Goal: Check status

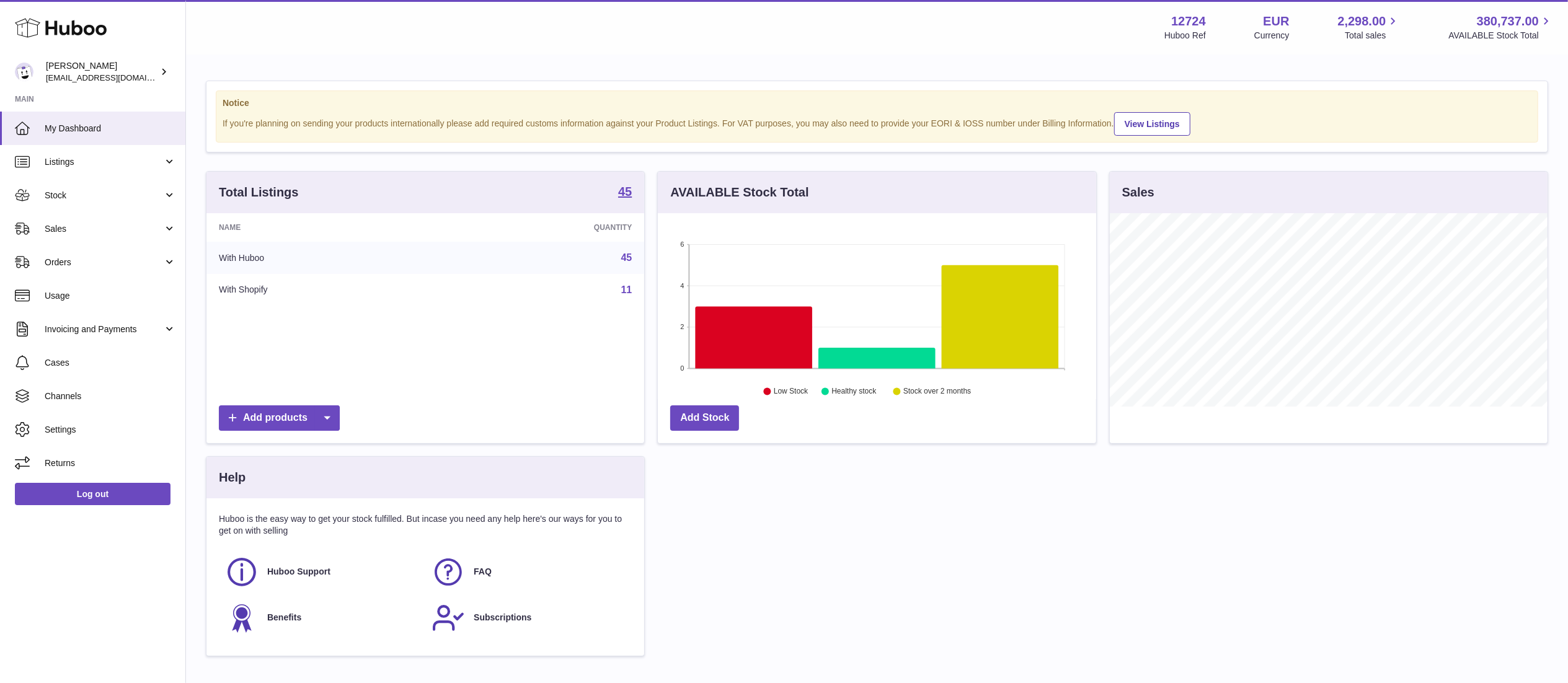
scroll to position [193, 438]
drag, startPoint x: 115, startPoint y: 220, endPoint x: 115, endPoint y: 250, distance: 30.0
click at [115, 220] on link "Sales" at bounding box center [93, 229] width 186 height 34
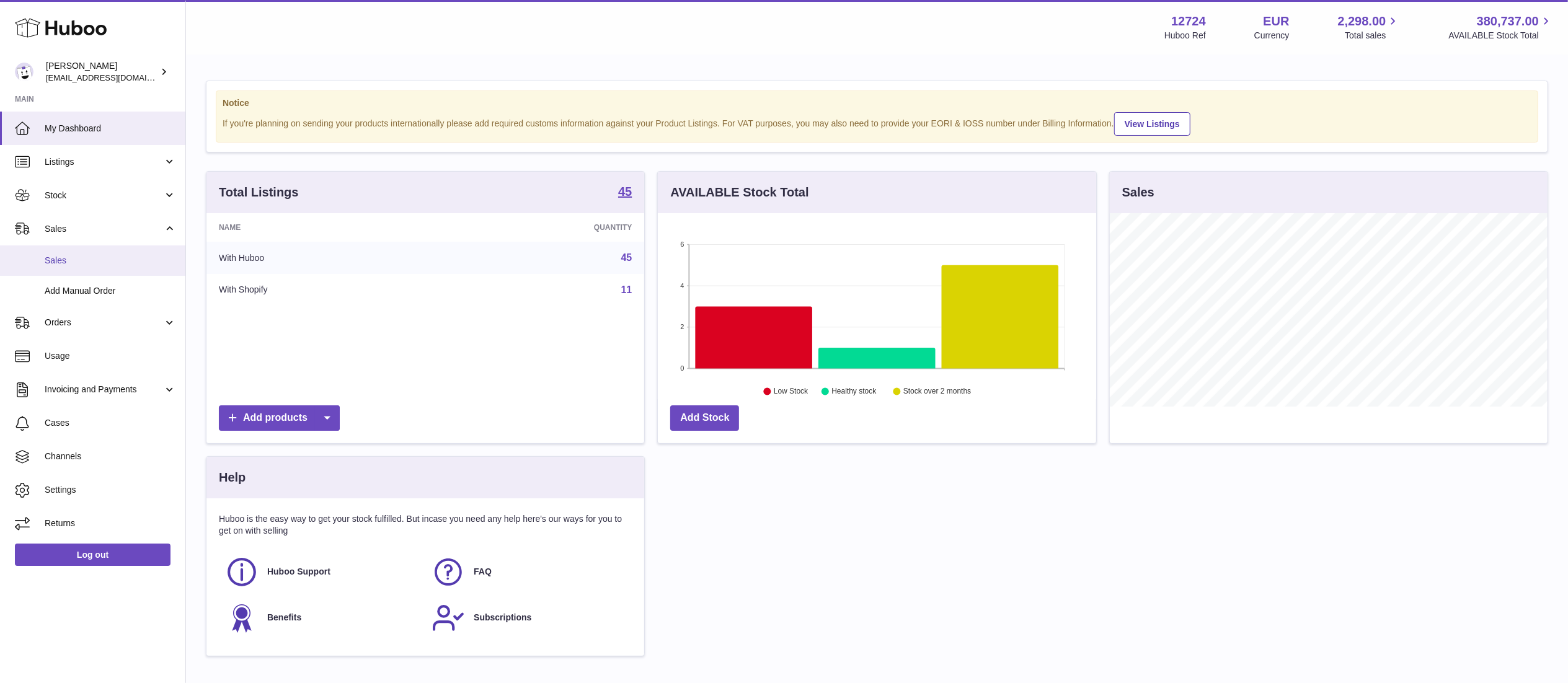
click at [114, 265] on span "Sales" at bounding box center [110, 261] width 131 height 12
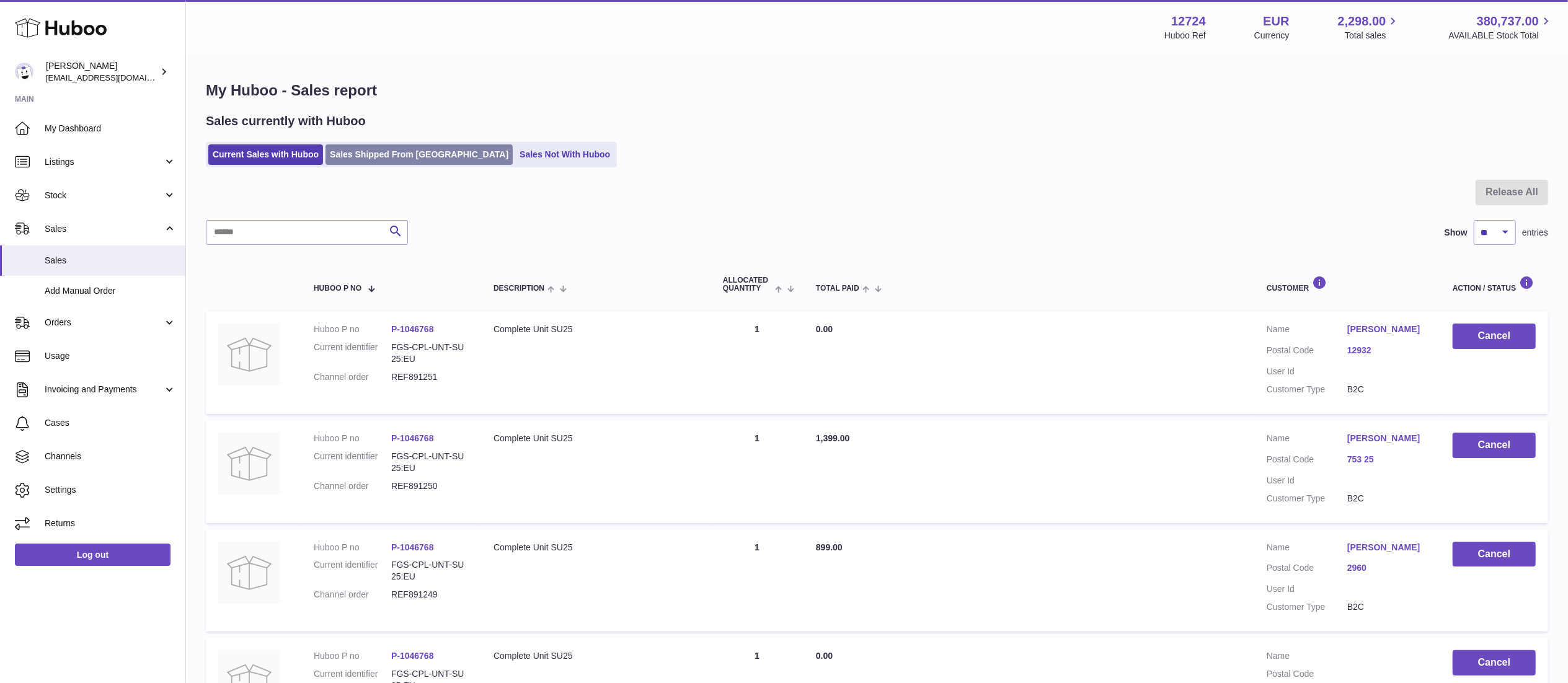
click at [407, 164] on link "Sales Shipped From Huboo" at bounding box center [419, 154] width 188 height 21
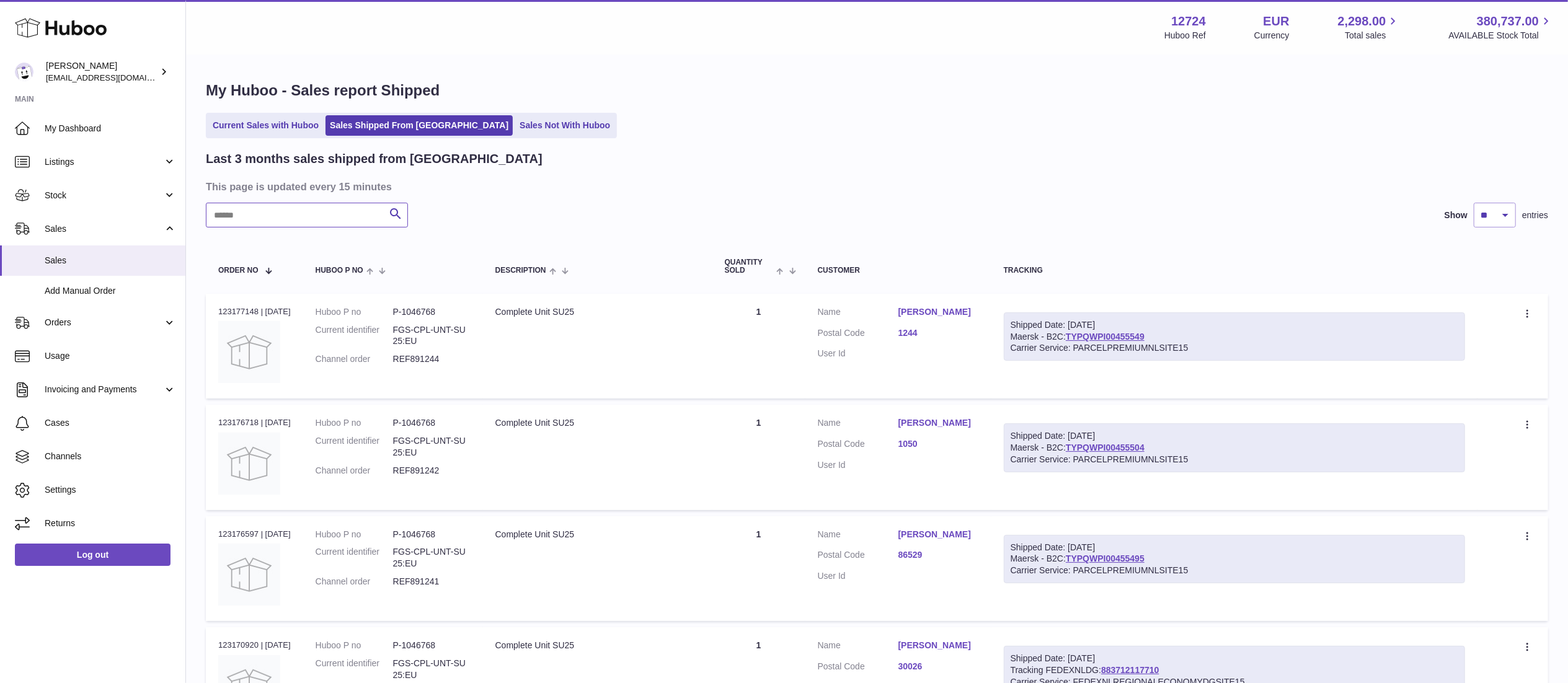
click at [330, 217] on input "text" at bounding box center [307, 215] width 202 height 25
paste input "*********"
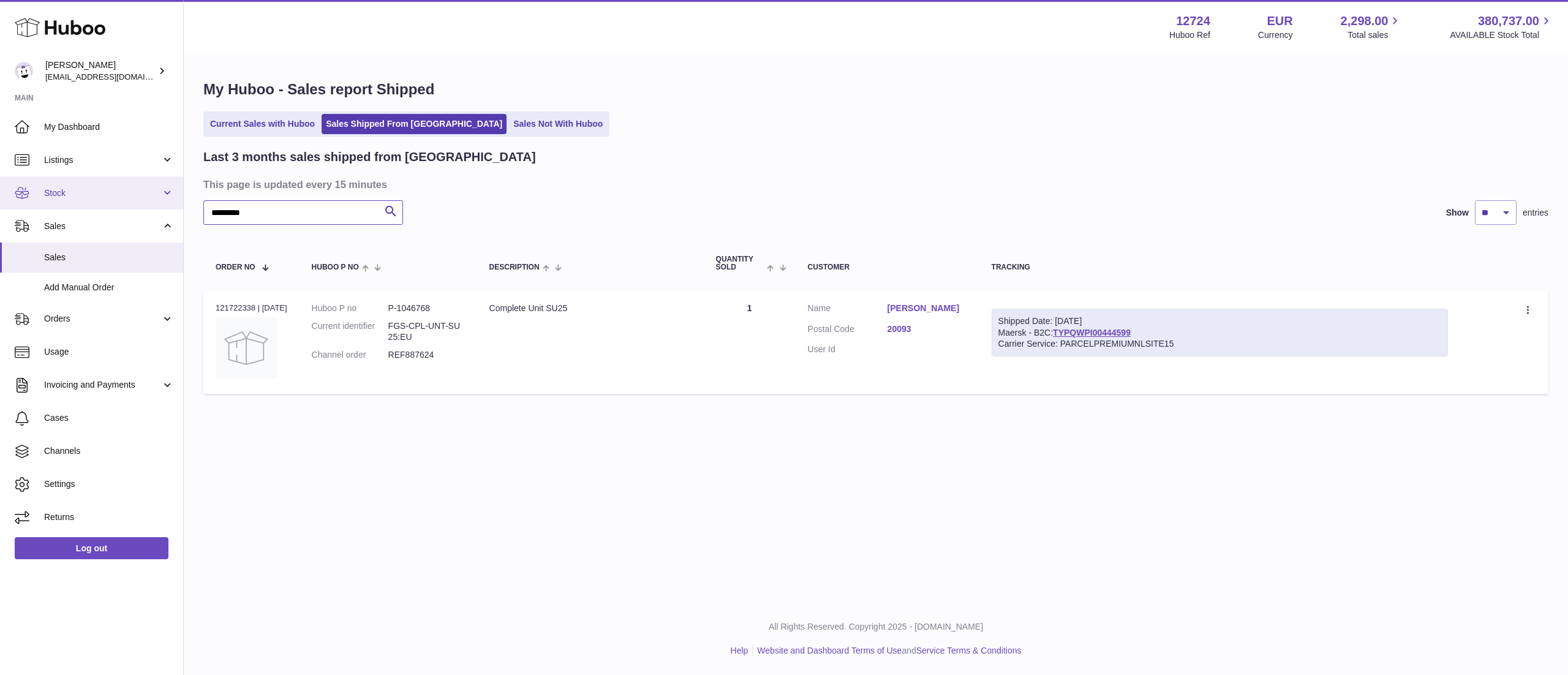
drag, startPoint x: 304, startPoint y: 218, endPoint x: 0, endPoint y: 183, distance: 306.0
click at [0, 183] on div "Huboo Sebastian Lewis internalAdmin-12724@internal.huboo.com Main My Dashboard …" at bounding box center [784, 337] width 1568 height 675
paste input "text"
click at [325, 204] on input "*********" at bounding box center [303, 212] width 200 height 24
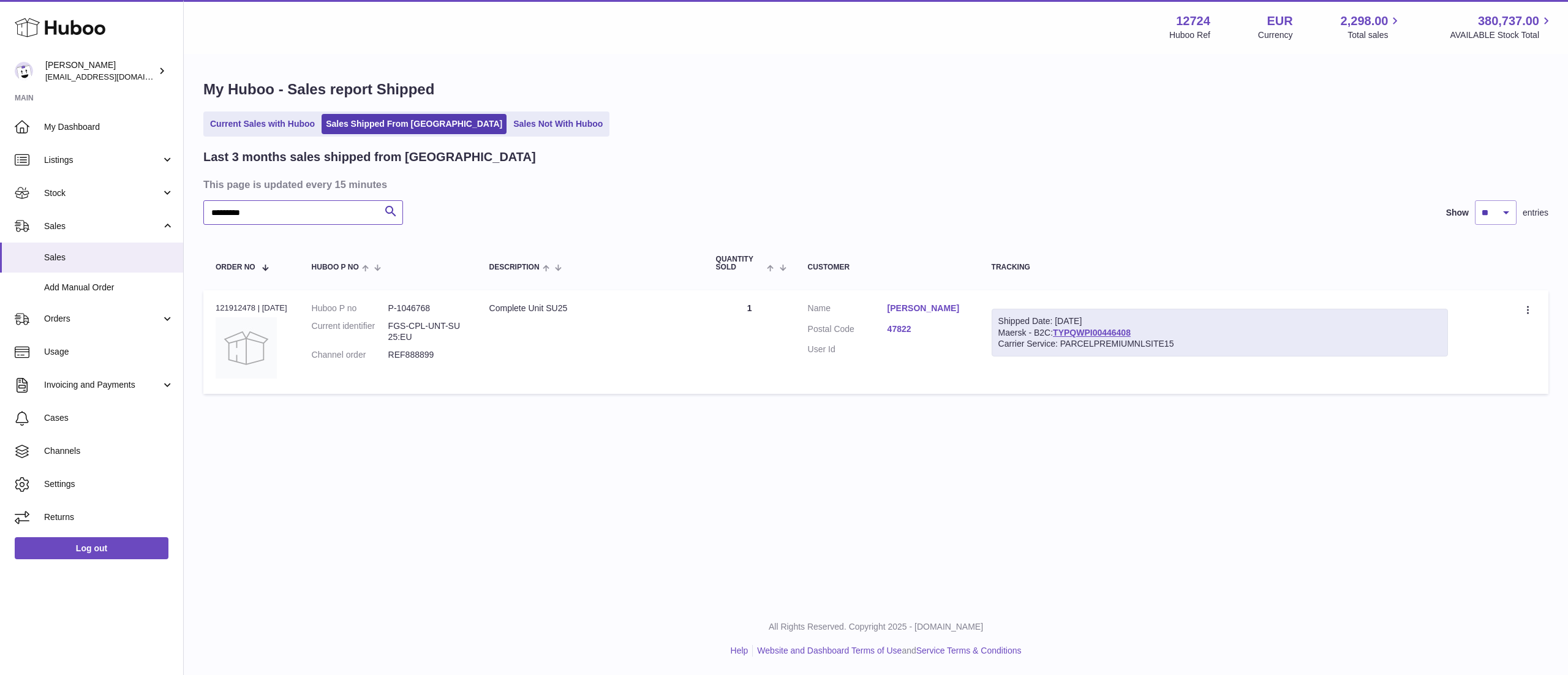
paste input "text"
drag, startPoint x: 337, startPoint y: 215, endPoint x: 124, endPoint y: 203, distance: 213.3
click at [125, 203] on div "Huboo Sebastian Lewis internalAdmin-12724@internal.huboo.com Main My Dashboard …" at bounding box center [784, 337] width 1568 height 675
paste input "text"
type input "*********"
